Goal: Task Accomplishment & Management: Complete application form

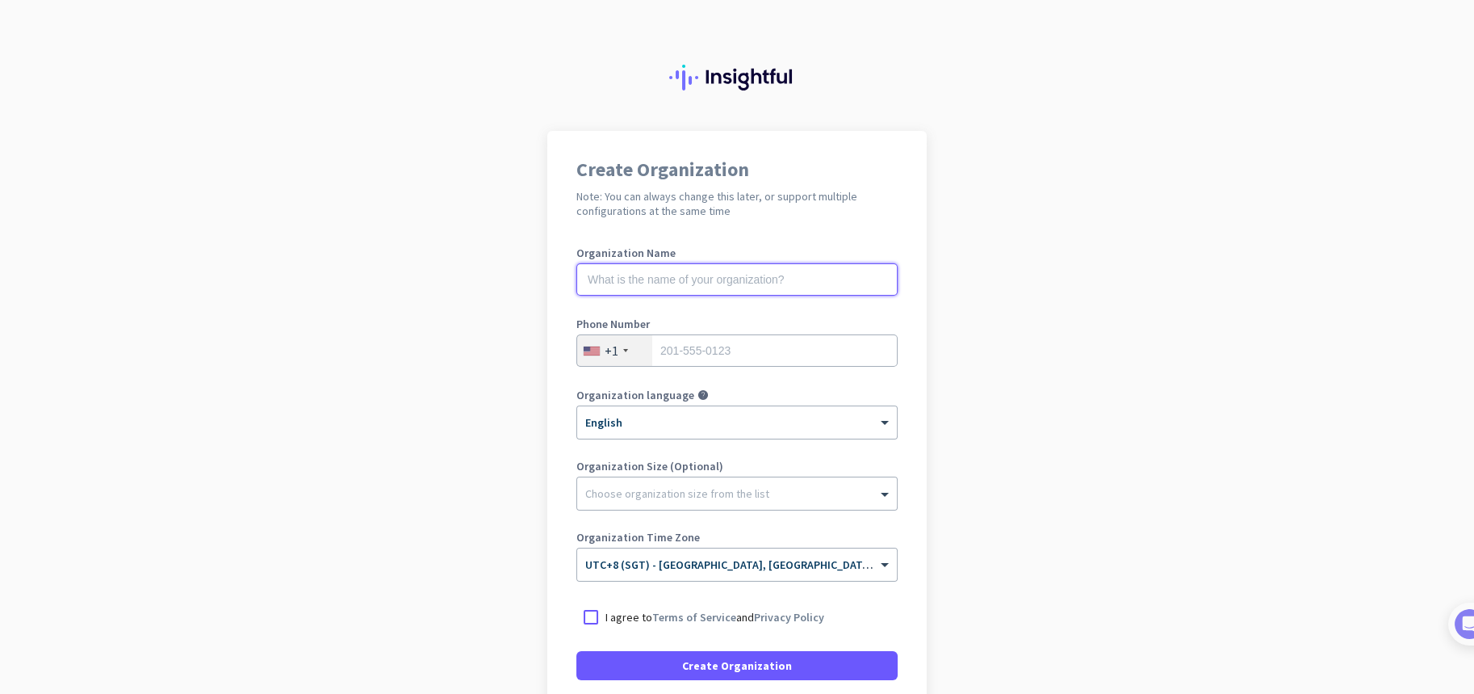
click at [696, 283] on input "text" at bounding box center [737, 279] width 321 height 32
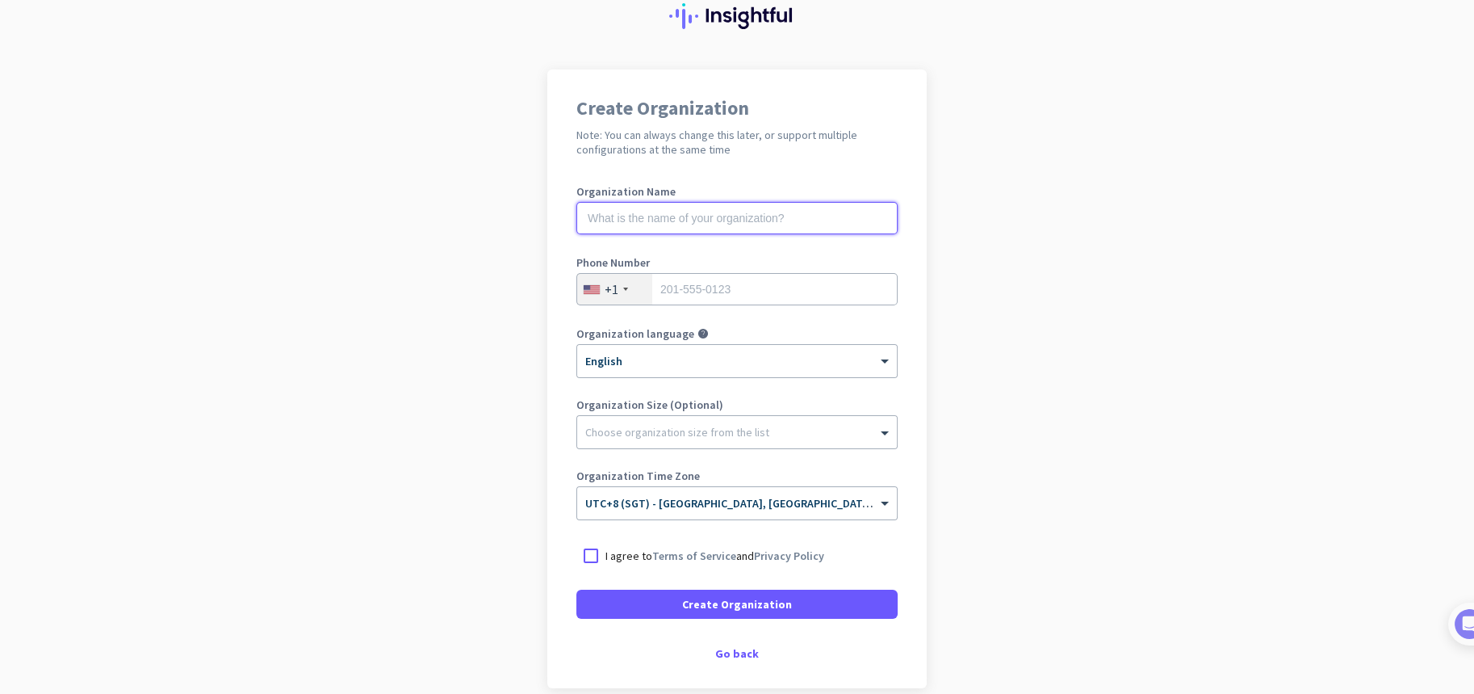
scroll to position [136, 0]
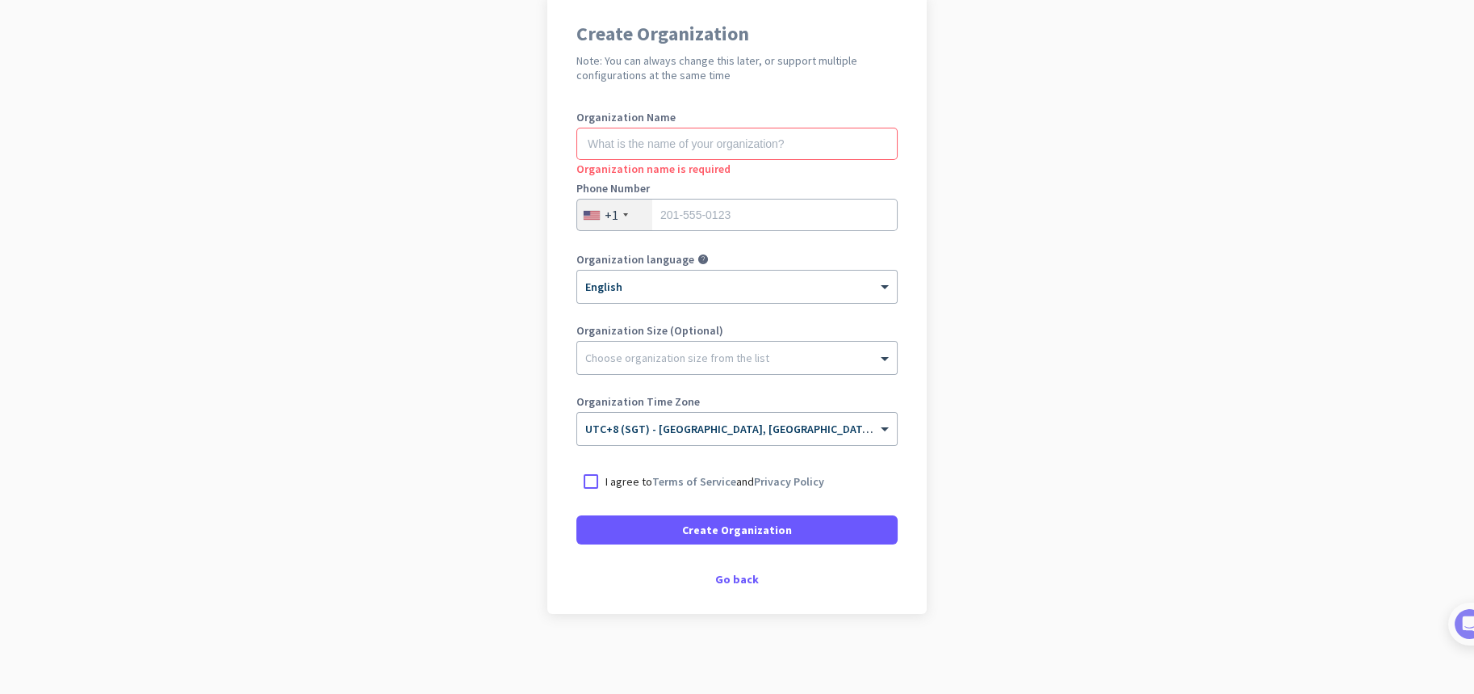
click at [728, 568] on div "Create Organization Note: You can always change this later, or support multiple…" at bounding box center [737, 304] width 380 height 619
click at [721, 581] on div "Go back" at bounding box center [737, 578] width 321 height 11
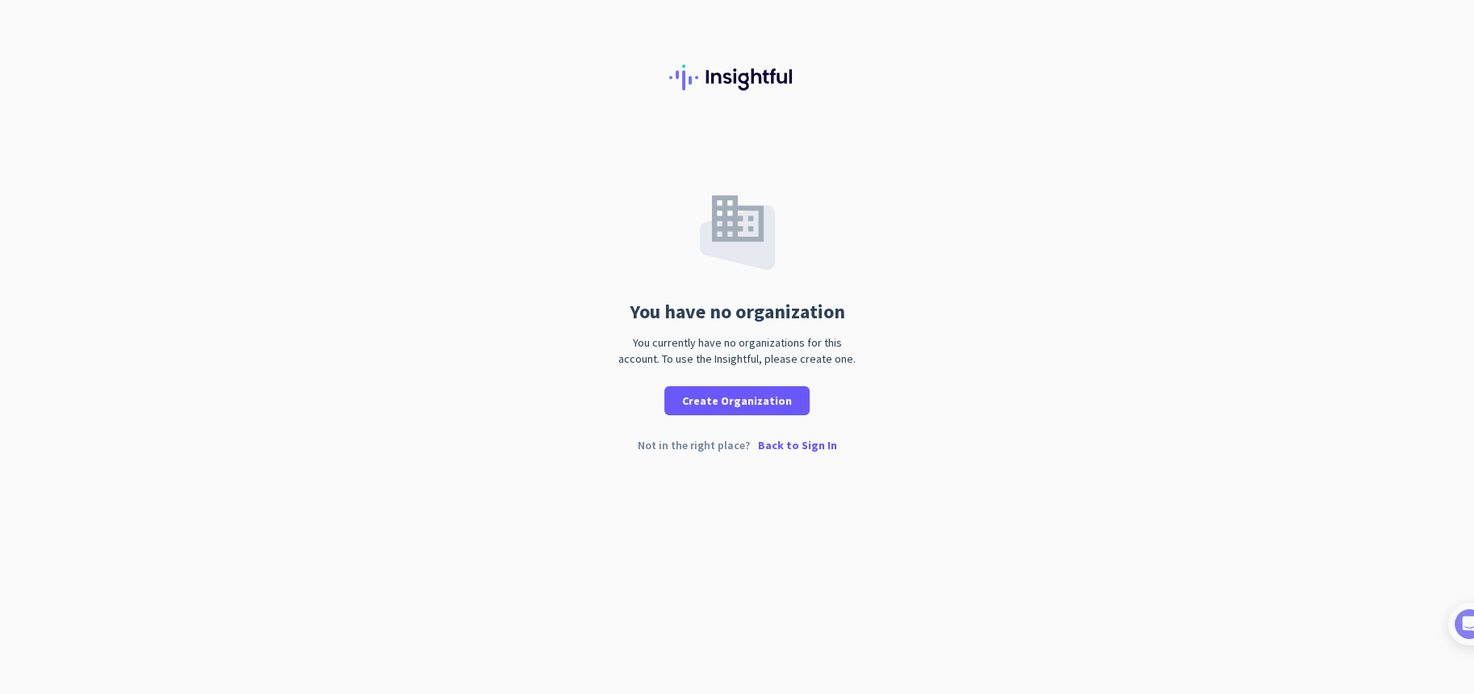
click at [738, 230] on img at bounding box center [737, 228] width 75 height 82
click at [816, 445] on p "Back to Sign In" at bounding box center [797, 444] width 79 height 11
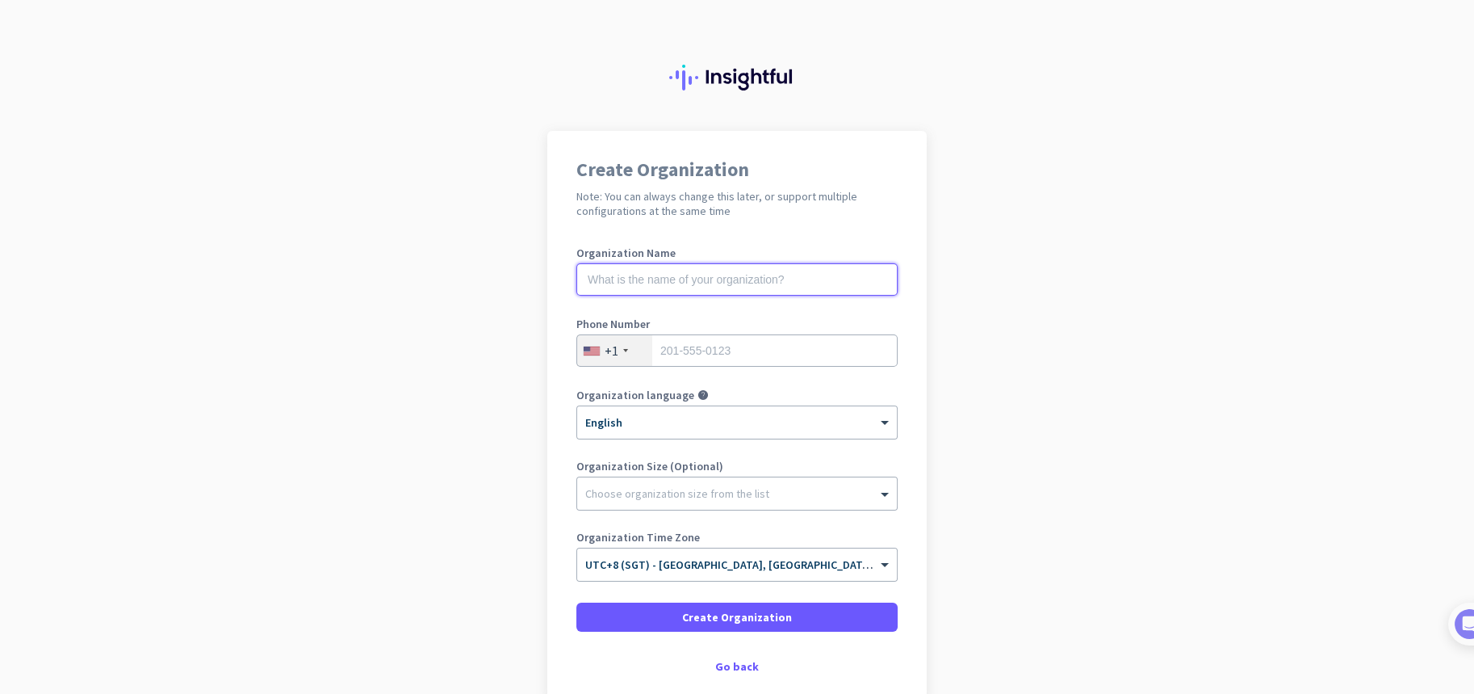
click at [727, 275] on input "text" at bounding box center [737, 279] width 321 height 32
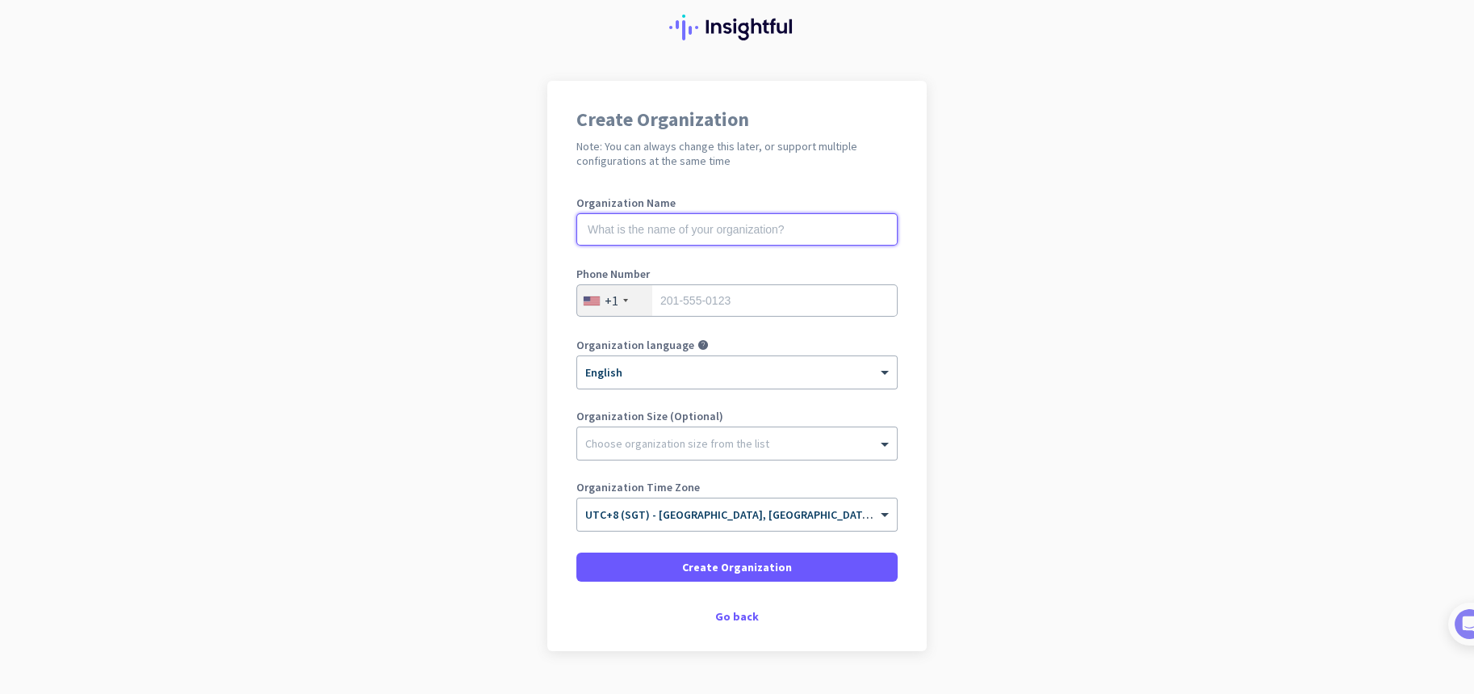
scroll to position [87, 0]
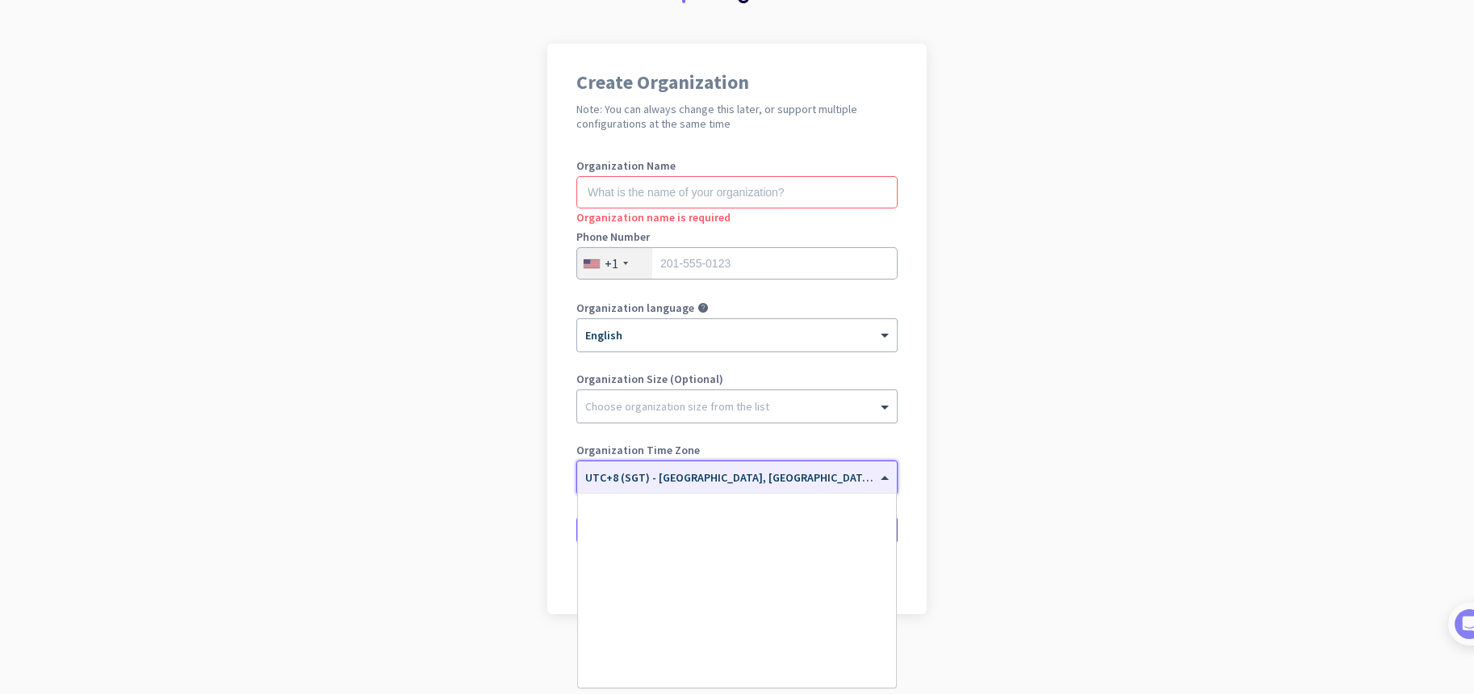
click at [704, 476] on input "text" at bounding box center [720, 472] width 271 height 12
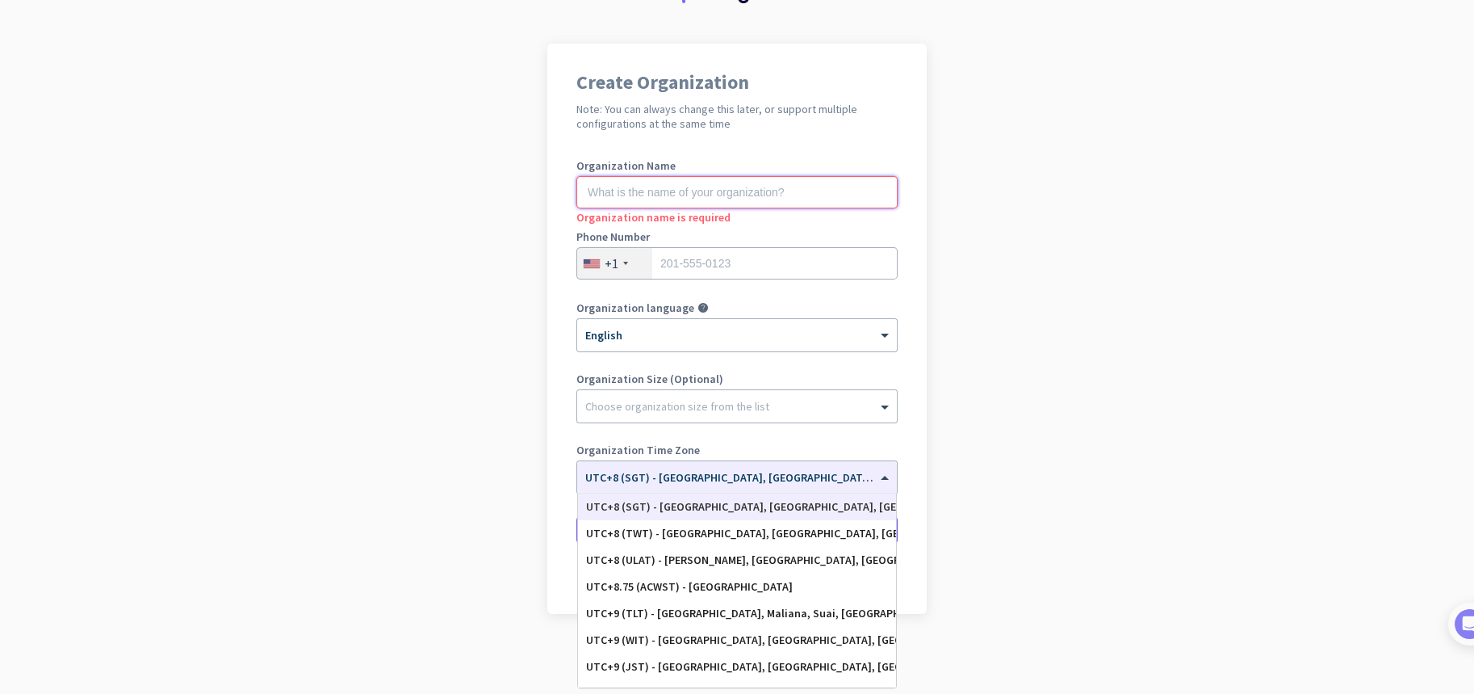
click at [633, 206] on input "text" at bounding box center [737, 192] width 321 height 32
